Goal: Task Accomplishment & Management: Complete application form

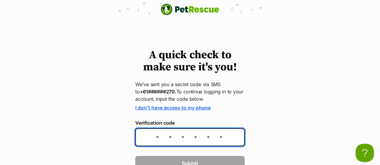
click at [154, 135] on input "Verification code" at bounding box center [189, 138] width 109 height 18
type input "357894"
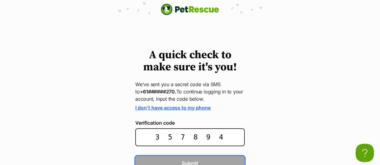
scroll to position [5, 0]
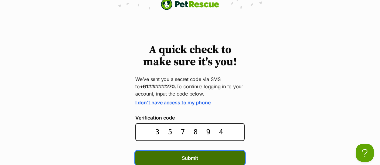
click at [168, 162] on button "Submit" at bounding box center [189, 158] width 109 height 15
